Goal: Task Accomplishment & Management: Use online tool/utility

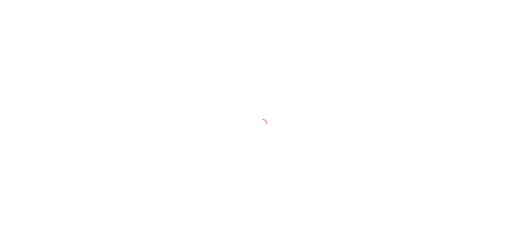
select select "ALL"
select select "0"
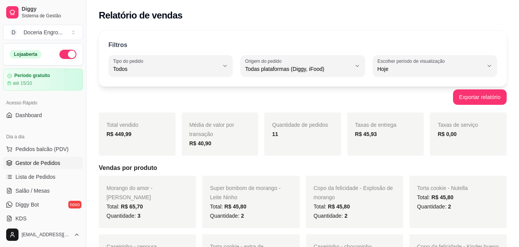
click at [41, 162] on span "Gestor de Pedidos" at bounding box center [37, 163] width 45 height 8
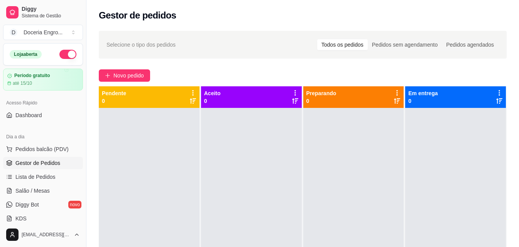
click at [240, 70] on div "Novo pedido" at bounding box center [303, 75] width 408 height 12
